Goal: Task Accomplishment & Management: Complete application form

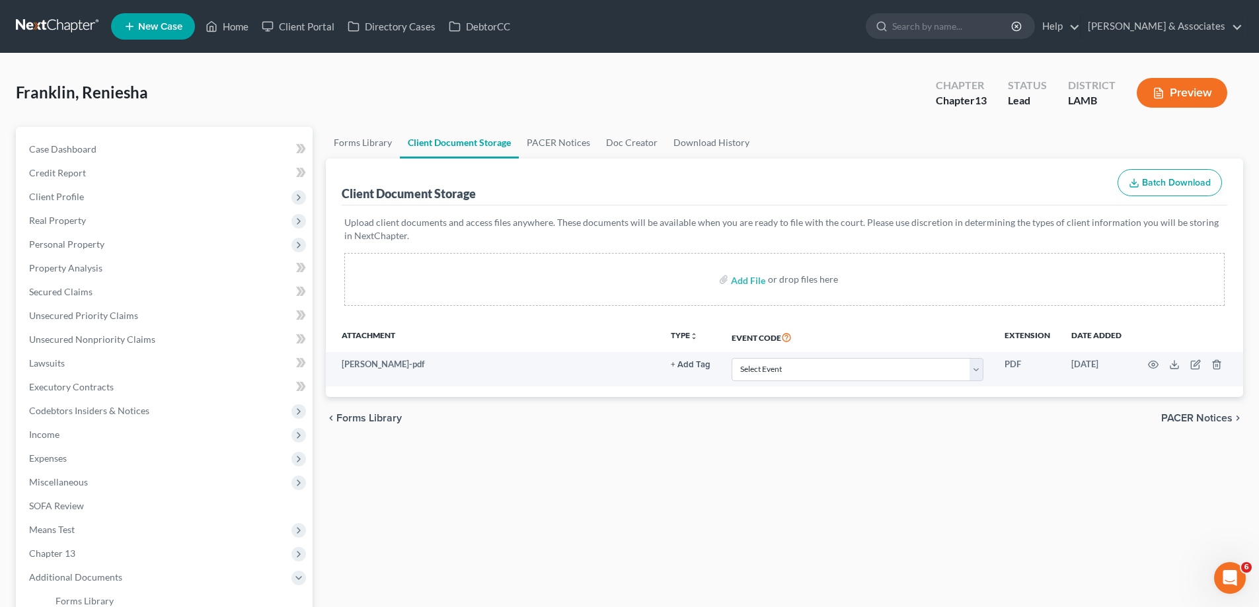
click at [174, 13] on link "New Case" at bounding box center [153, 26] width 84 height 26
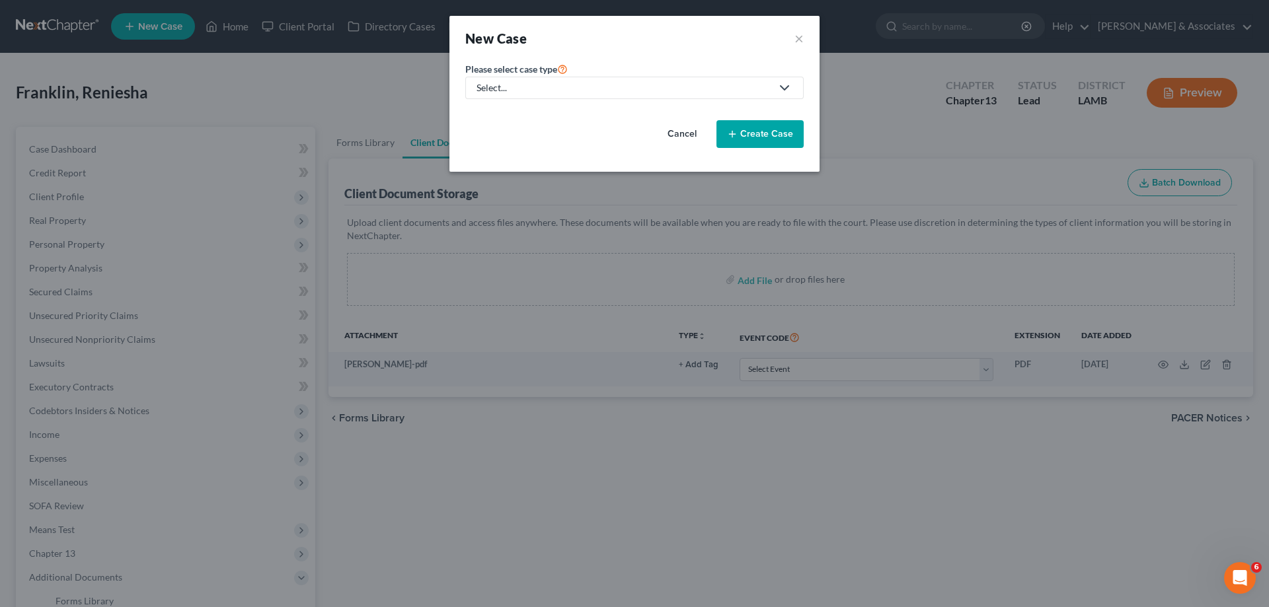
click at [606, 91] on div "Select..." at bounding box center [623, 87] width 295 height 13
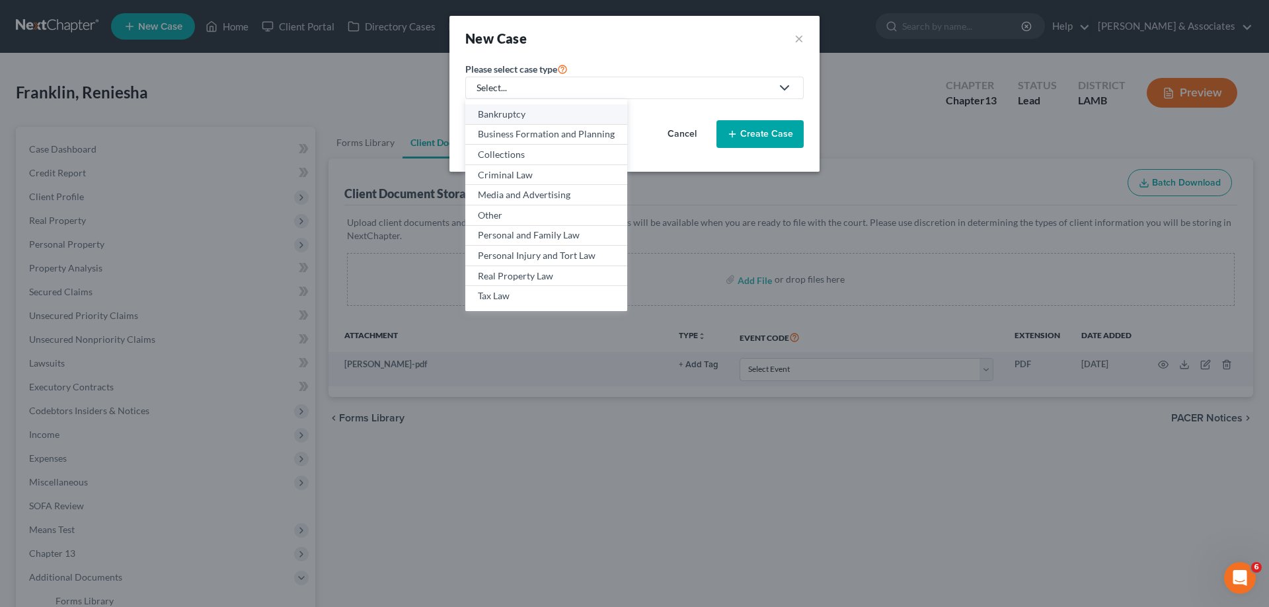
click at [560, 120] on div "Bankruptcy" at bounding box center [546, 114] width 137 height 13
select select "35"
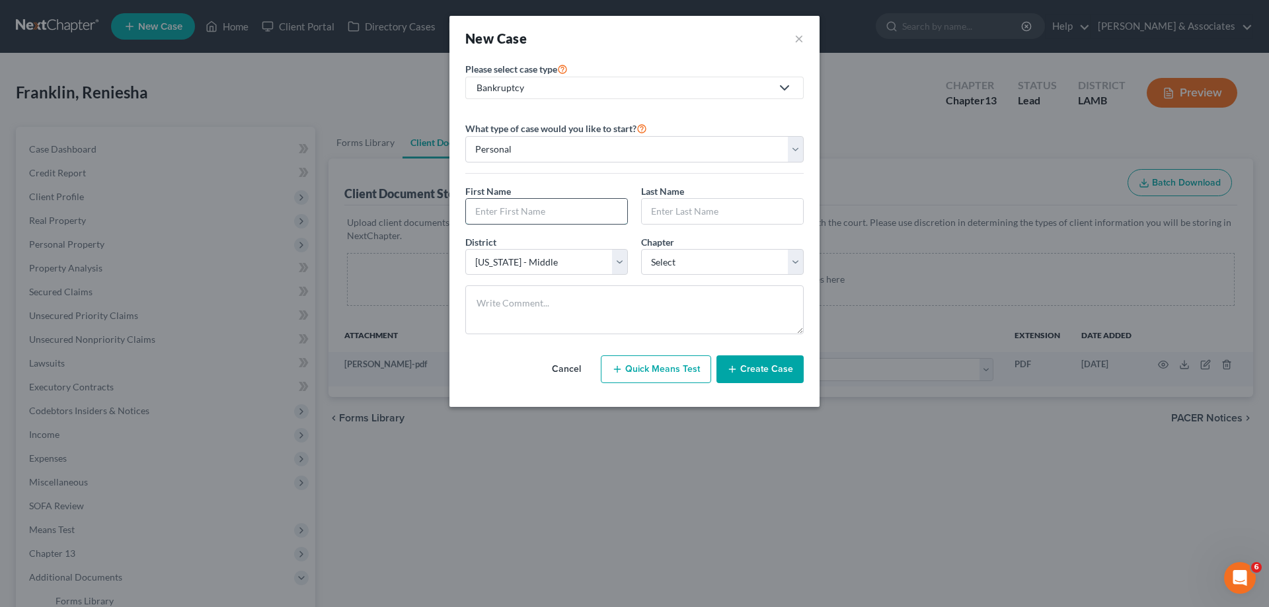
click at [552, 205] on input "text" at bounding box center [546, 211] width 161 height 25
type input "[PERSON_NAME]"
select select "3"
select select "34"
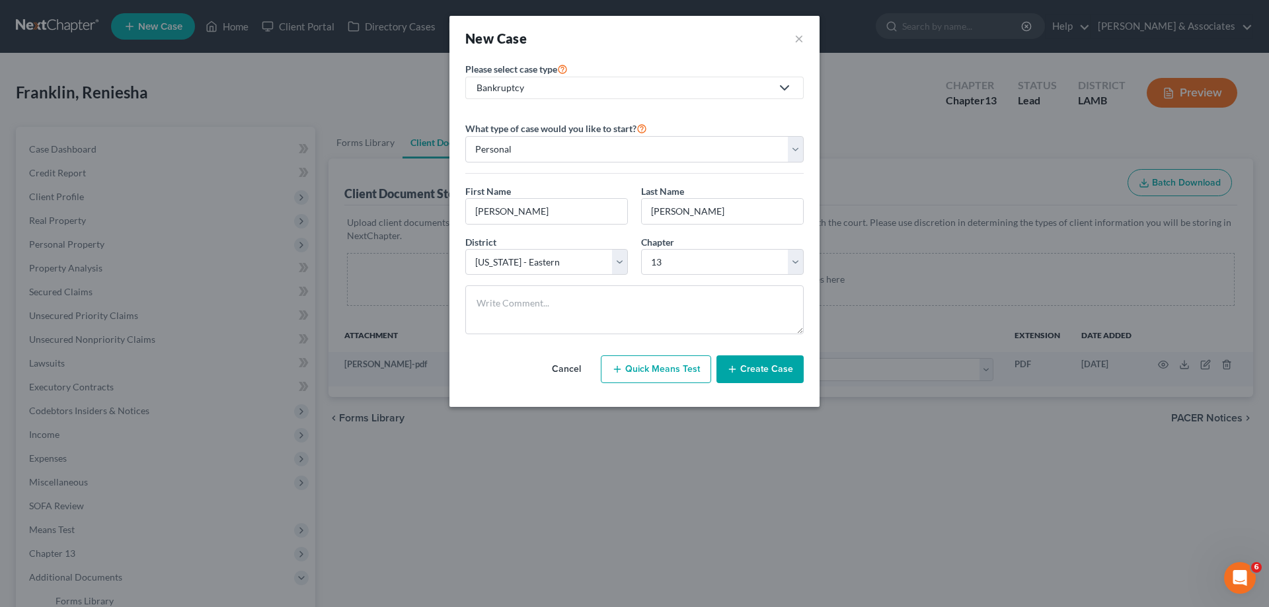
click at [772, 367] on button "Create Case" at bounding box center [759, 369] width 87 height 28
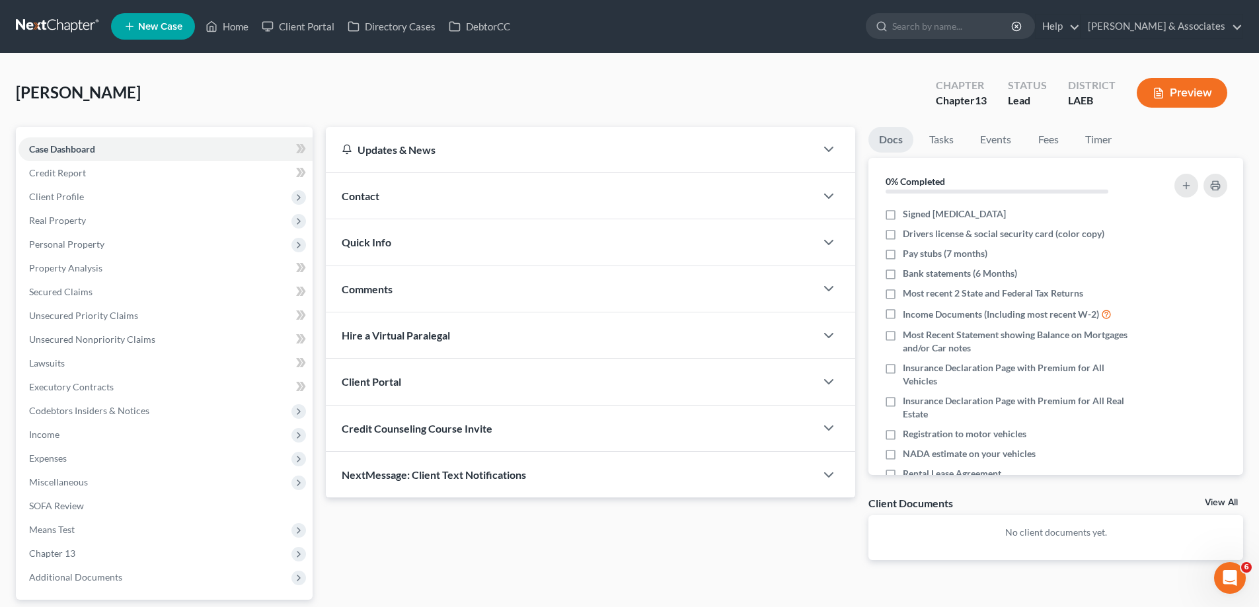
click at [577, 186] on div "Contact" at bounding box center [571, 196] width 490 height 46
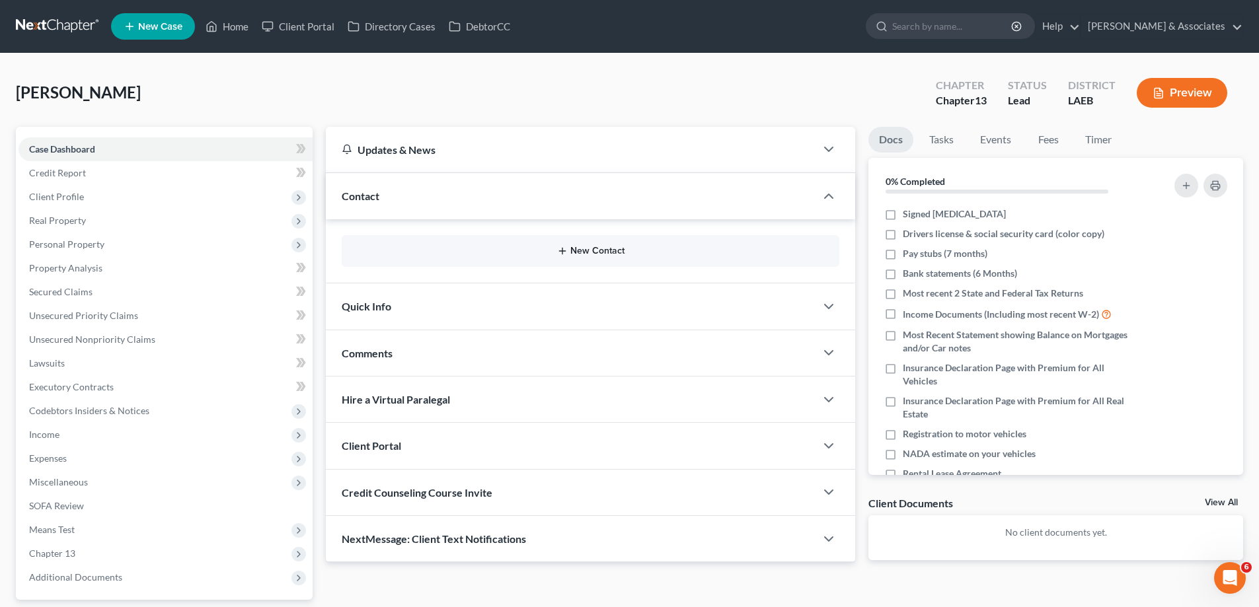
click at [605, 247] on button "New Contact" at bounding box center [590, 251] width 476 height 11
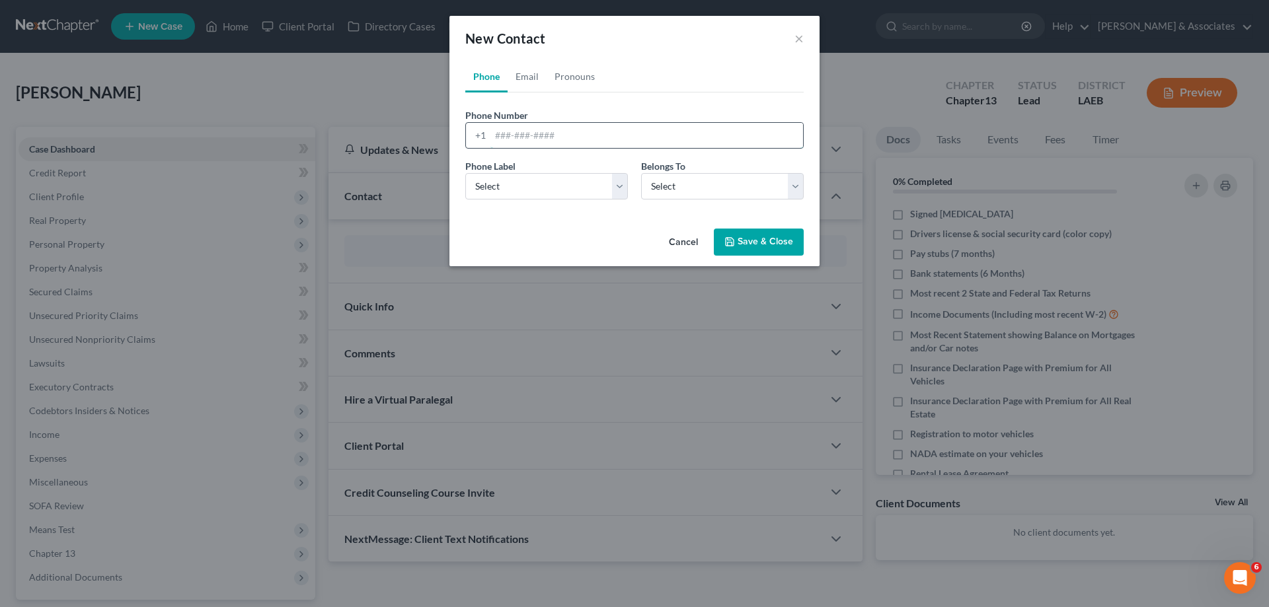
drag, startPoint x: 560, startPoint y: 134, endPoint x: 547, endPoint y: 148, distance: 19.2
click at [560, 134] on input "tel" at bounding box center [646, 135] width 313 height 25
paste input "[PHONE_NUMBER]"
type input "[PHONE_NUMBER]"
click at [537, 201] on div "Phone Label * Select Mobile Home Work Other Belongs To * Select Client Other" at bounding box center [635, 184] width 352 height 51
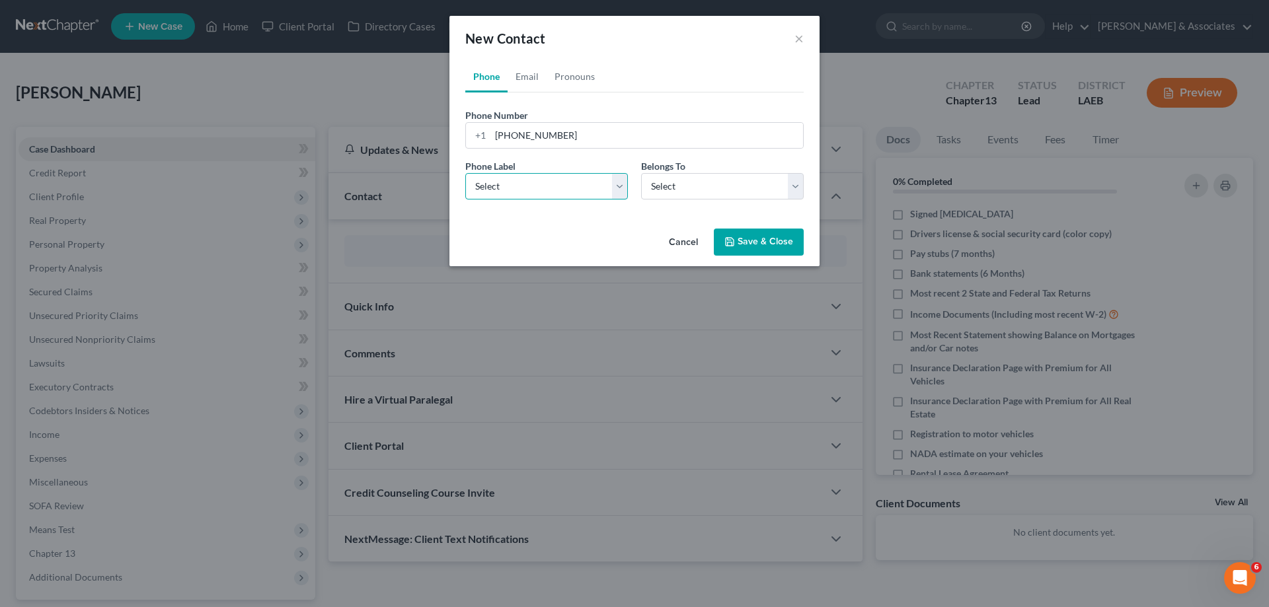
click at [537, 186] on select "Select Mobile Home Work Other" at bounding box center [546, 186] width 163 height 26
select select "0"
click at [465, 173] on select "Select Mobile Home Work Other" at bounding box center [546, 186] width 163 height 26
drag, startPoint x: 694, startPoint y: 190, endPoint x: 689, endPoint y: 199, distance: 9.8
click at [694, 190] on select "Select Client Other" at bounding box center [722, 186] width 163 height 26
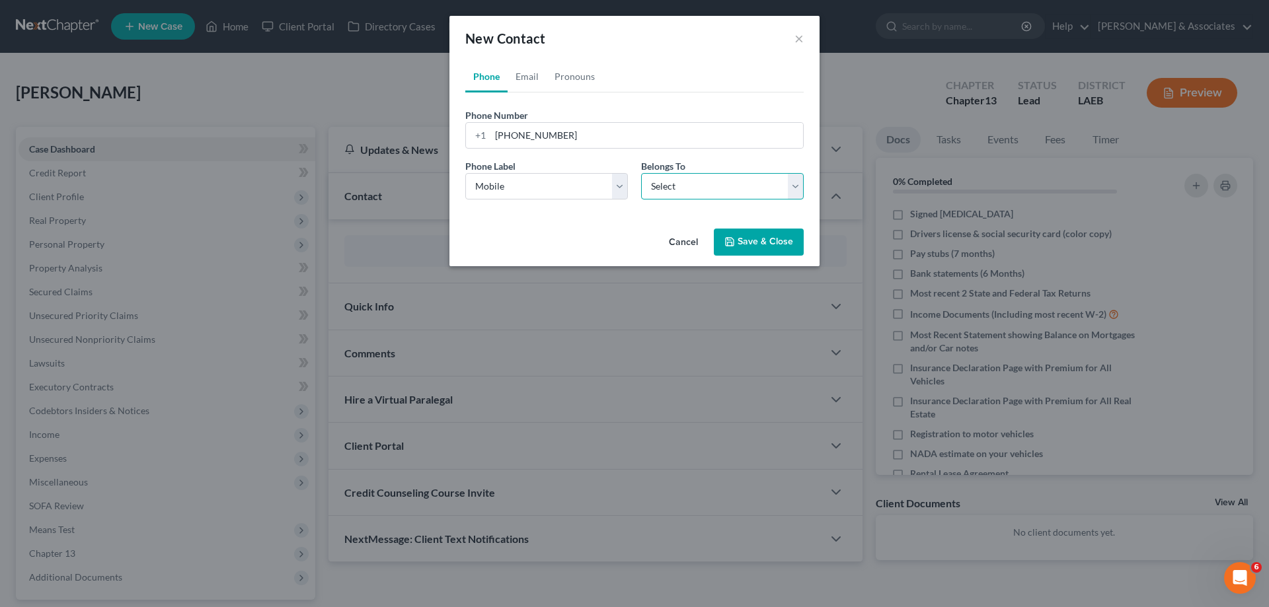
select select "0"
click at [641, 173] on select "Select Client Other" at bounding box center [722, 186] width 163 height 26
click at [535, 77] on link "Email" at bounding box center [526, 77] width 39 height 32
click at [520, 134] on input "email" at bounding box center [646, 135] width 313 height 25
paste input "[EMAIL_ADDRESS][DOMAIN_NAME]"
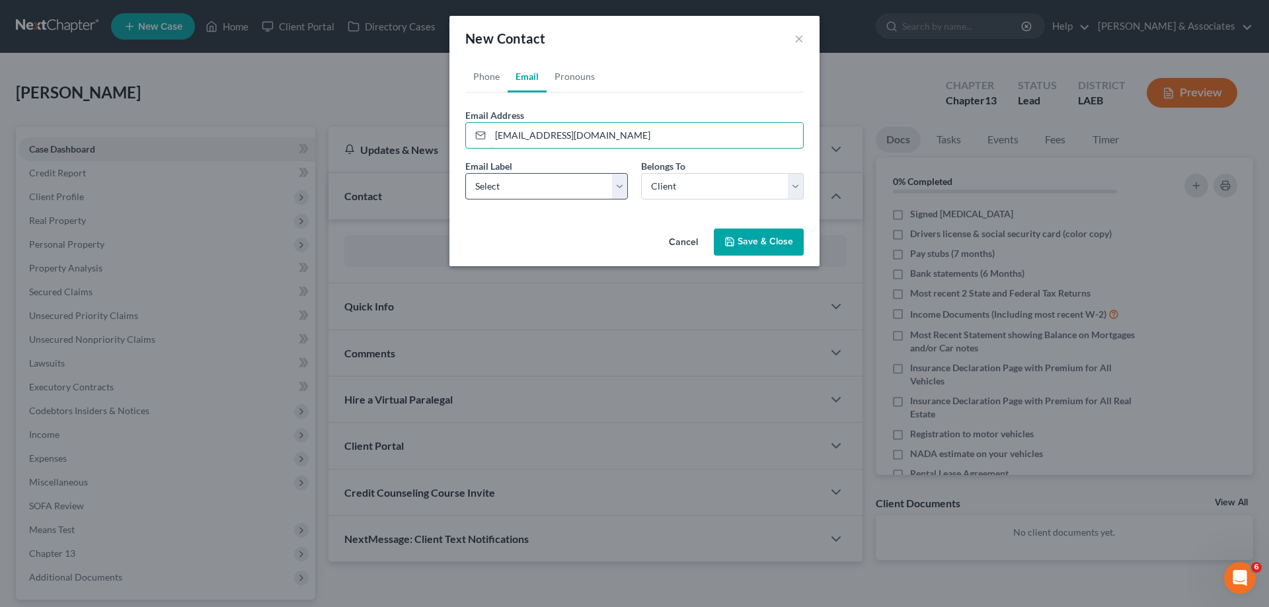
type input "[EMAIL_ADDRESS][DOMAIN_NAME]"
drag, startPoint x: 523, startPoint y: 190, endPoint x: 526, endPoint y: 196, distance: 6.8
click at [523, 190] on select "Select Home Work Other" at bounding box center [546, 186] width 163 height 26
select select "0"
click at [465, 173] on select "Select Home Work Other" at bounding box center [546, 186] width 163 height 26
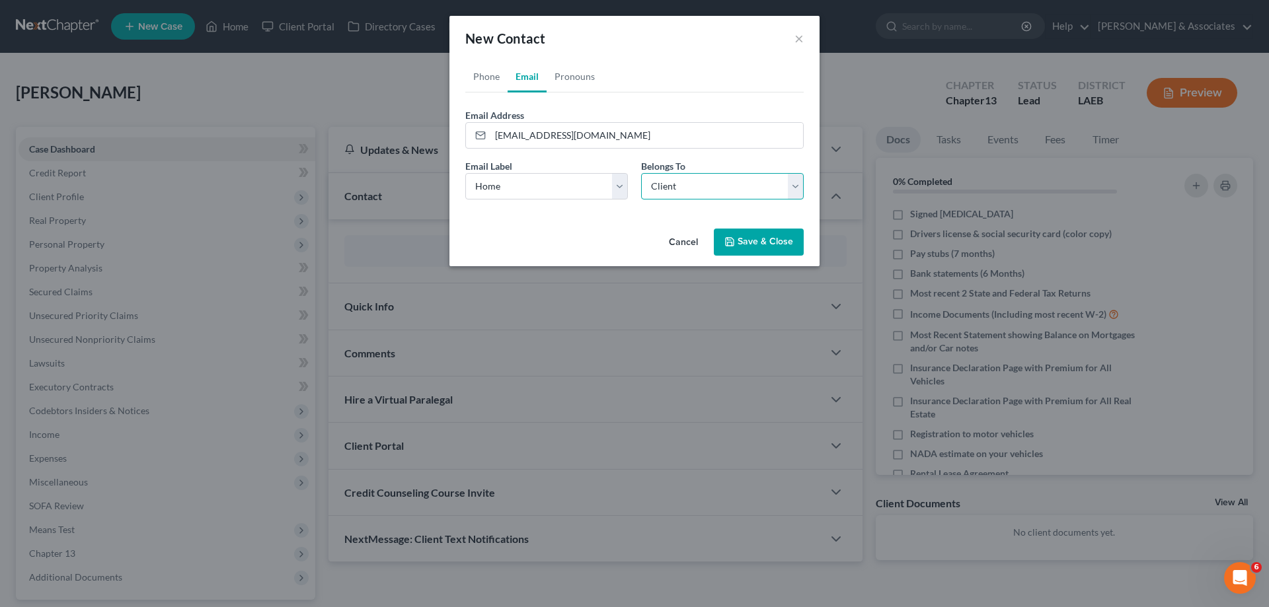
click at [702, 186] on select "Select Client Other" at bounding box center [722, 186] width 163 height 26
click at [766, 227] on div "Cancel Save & Close" at bounding box center [634, 245] width 370 height 44
click at [768, 250] on button "Save & Close" at bounding box center [759, 243] width 90 height 28
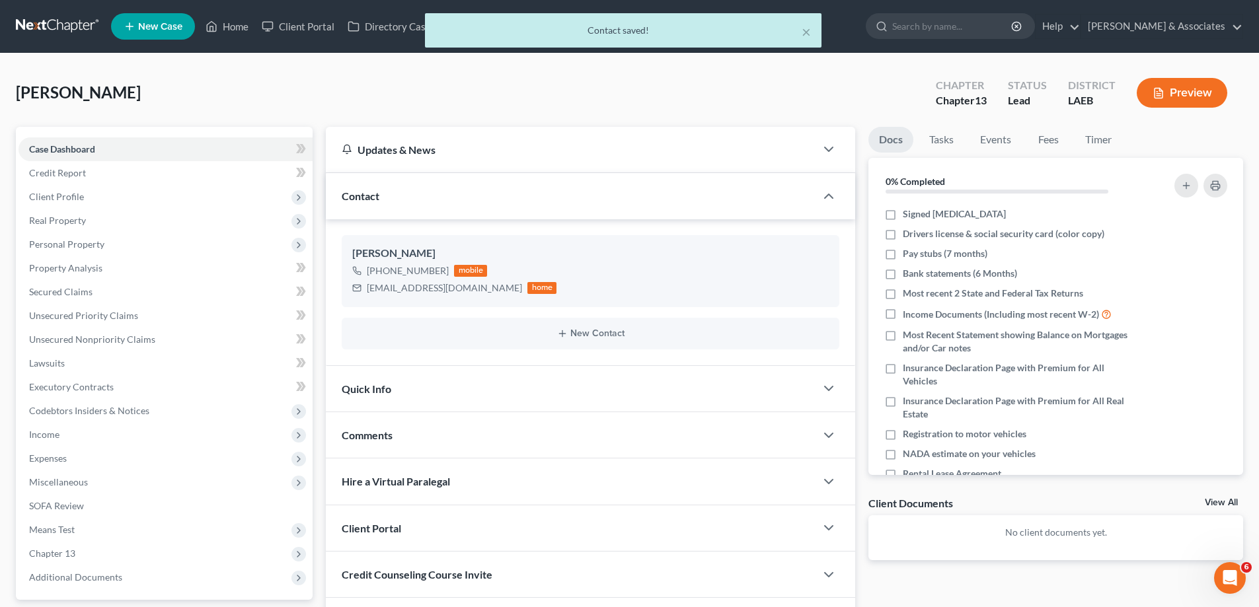
click at [537, 436] on div "Comments" at bounding box center [571, 435] width 490 height 46
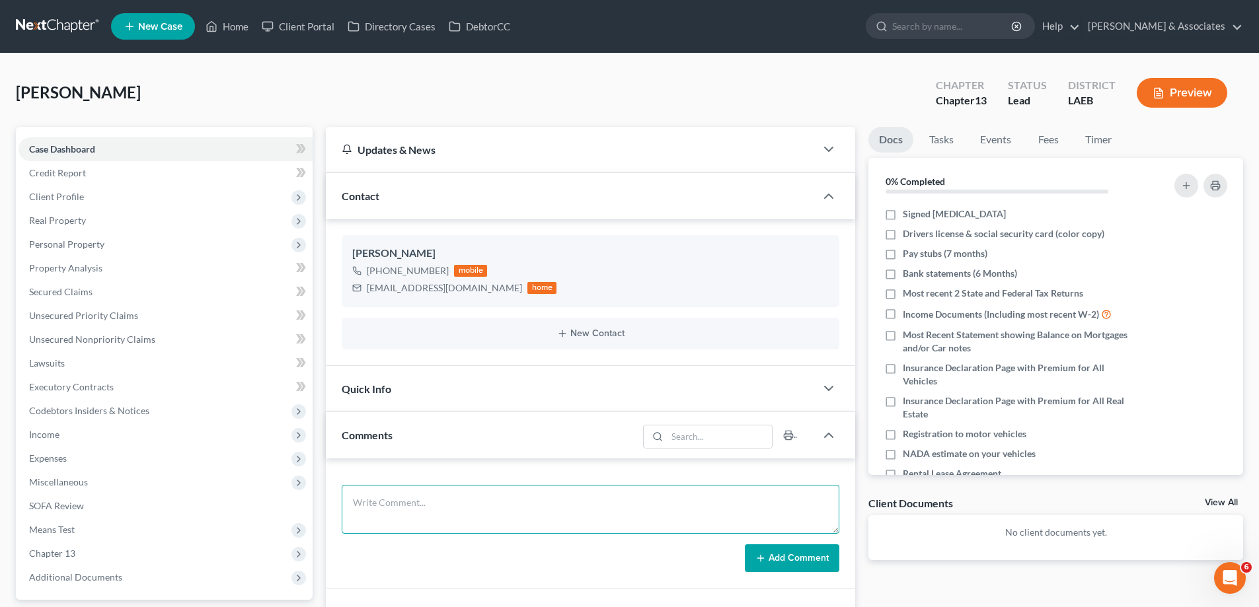
click at [434, 503] on textarea at bounding box center [591, 509] width 498 height 49
paste textarea "Did eval with [PERSON_NAME], owes 10000 on a malibu over the exemption owes 158…"
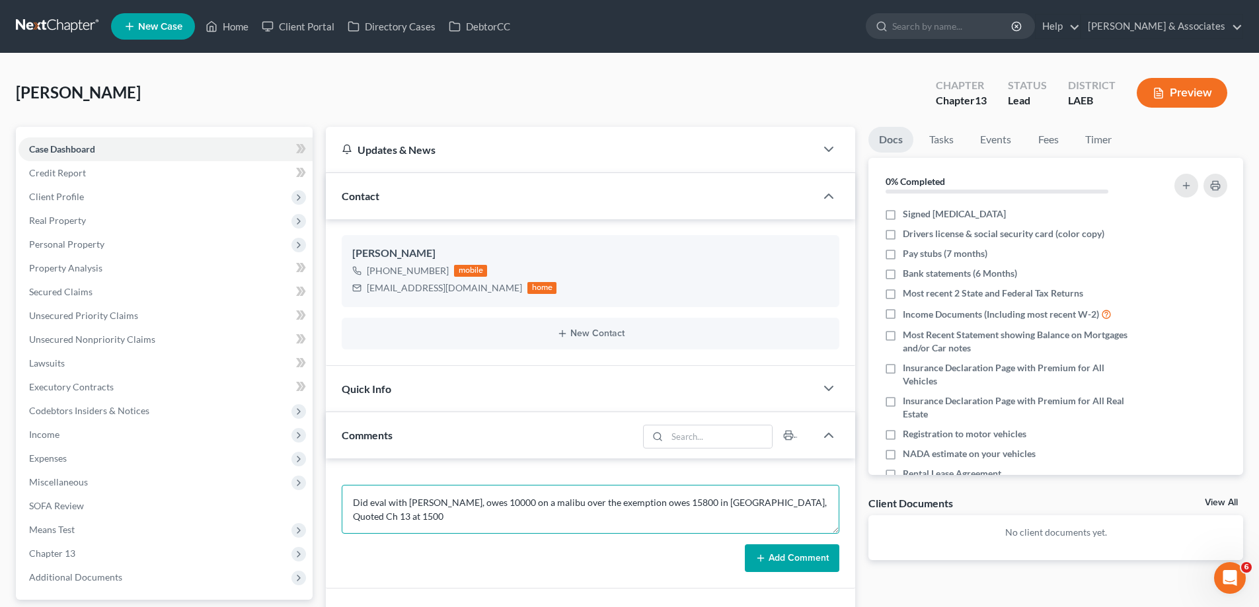
type textarea "Did eval with [PERSON_NAME], owes 10000 on a malibu over the exemption owes 158…"
click at [796, 557] on button "Add Comment" at bounding box center [792, 558] width 94 height 28
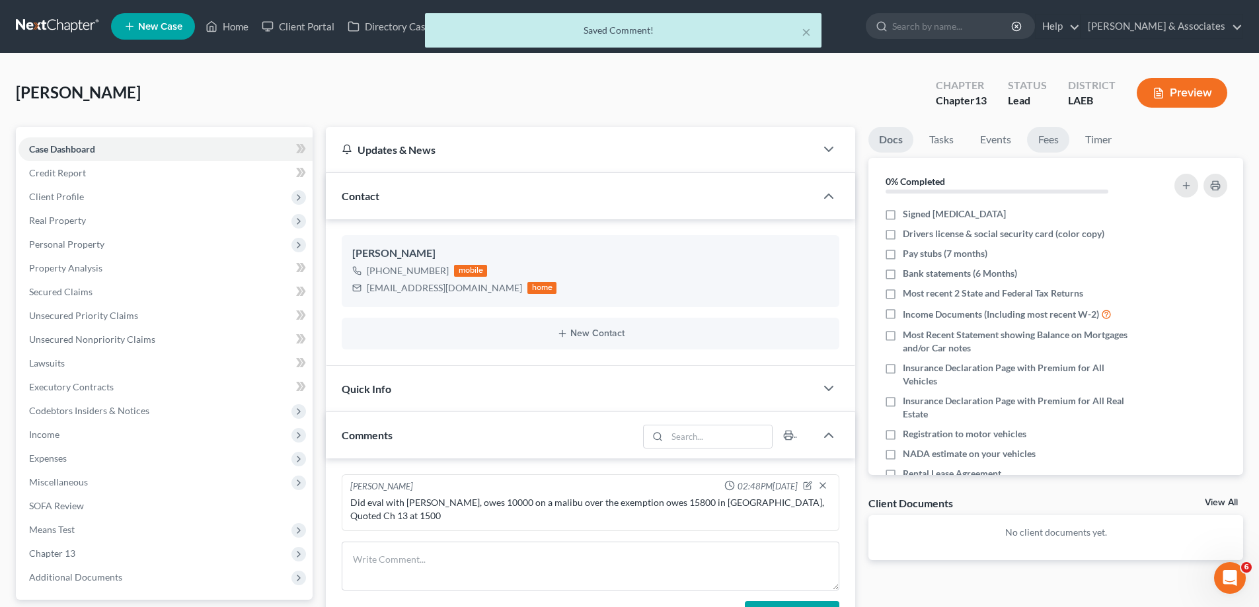
click at [1043, 144] on link "Fees" at bounding box center [1048, 140] width 42 height 26
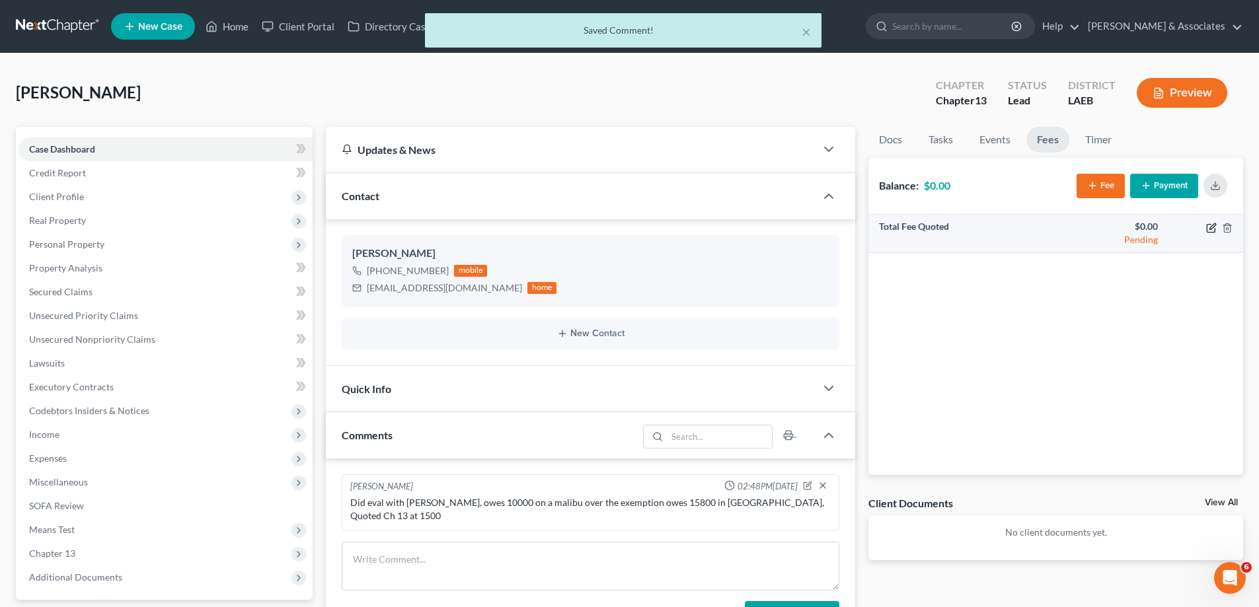
click at [1214, 228] on icon "button" at bounding box center [1211, 228] width 11 height 11
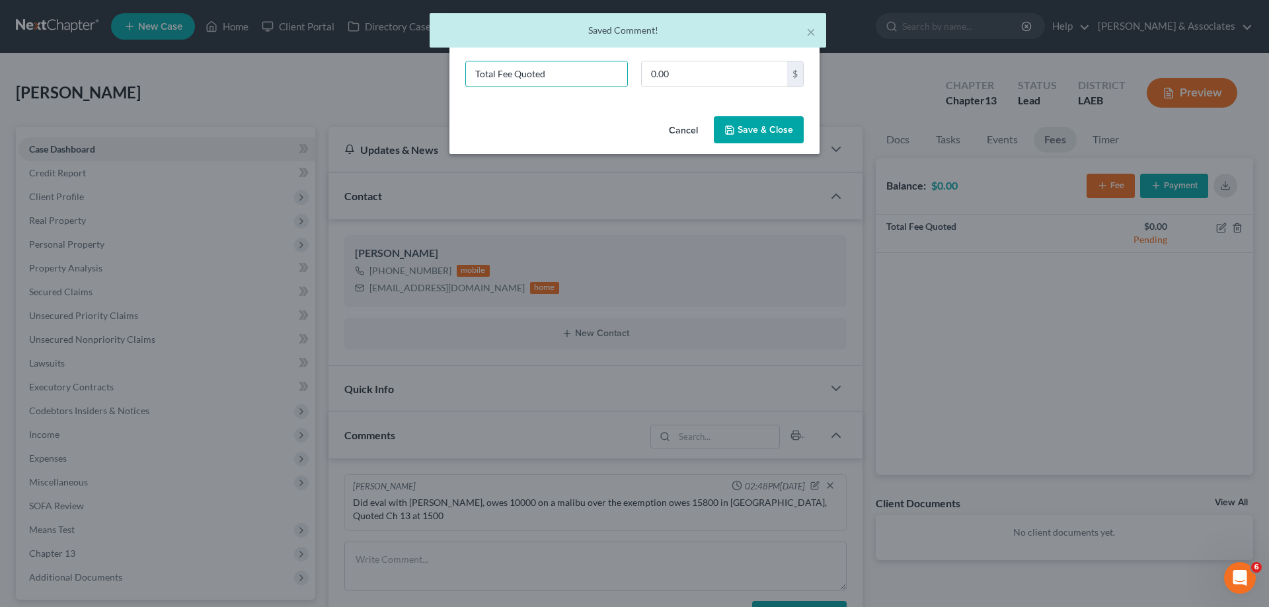
drag, startPoint x: 558, startPoint y: 75, endPoint x: 344, endPoint y: 71, distance: 214.1
click at [390, 86] on div "New Fee Edit Fee × Total Fee Quoted 0.00 $ Cancel Save & Close" at bounding box center [634, 303] width 1269 height 607
type input "ch 13"
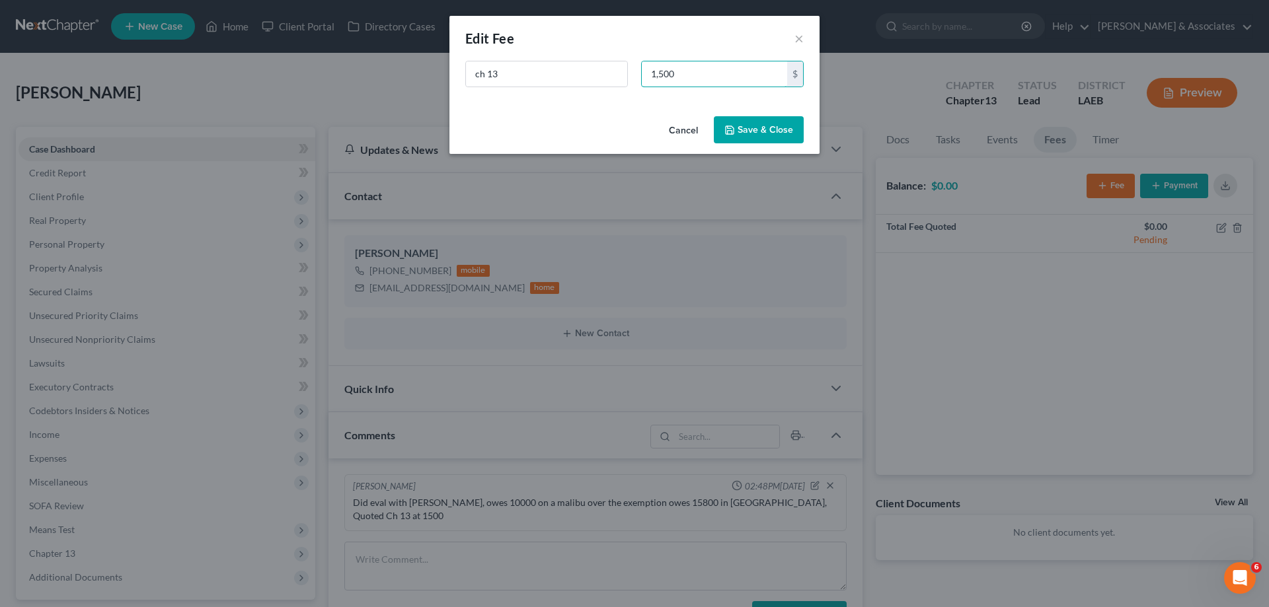
type input "1,500"
click at [742, 119] on button "Save & Close" at bounding box center [759, 130] width 90 height 28
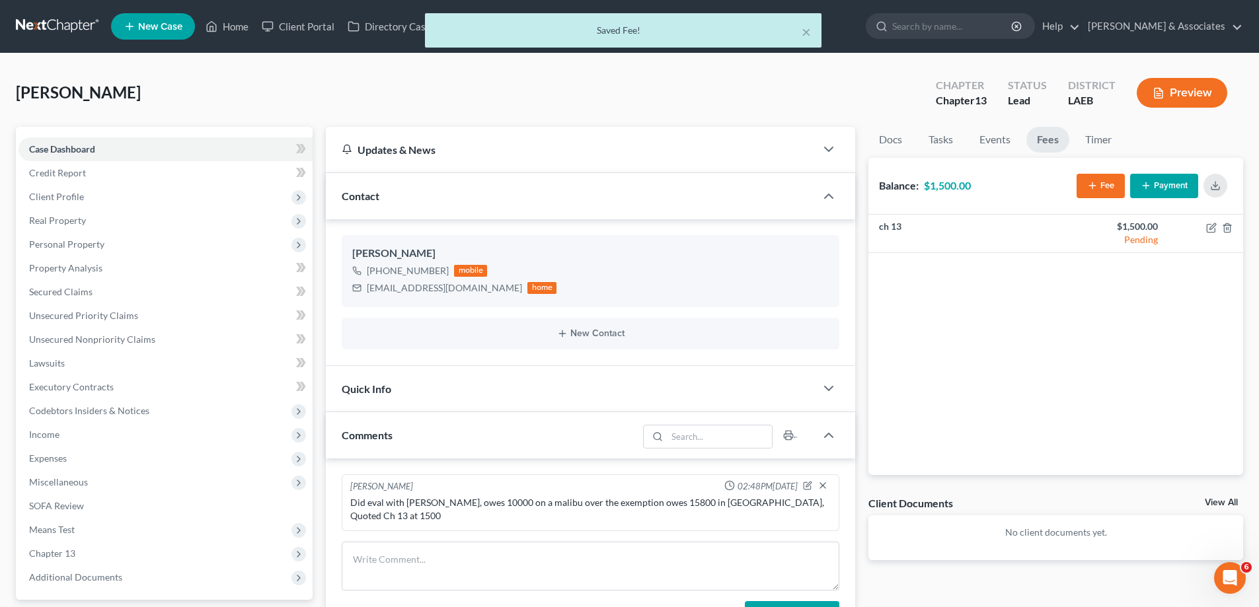
click at [1208, 500] on link "View All" at bounding box center [1221, 502] width 33 height 9
